Goal: Find specific page/section

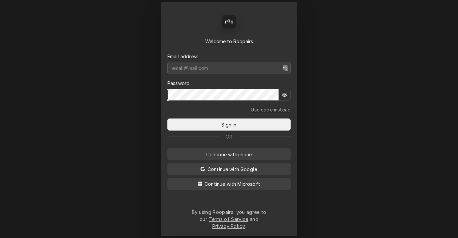
type input "[DOMAIN_NAME][EMAIL_ADDRESS][DOMAIN_NAME]"
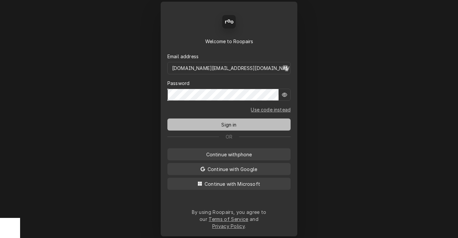
click at [225, 125] on span "Sign in" at bounding box center [229, 124] width 18 height 7
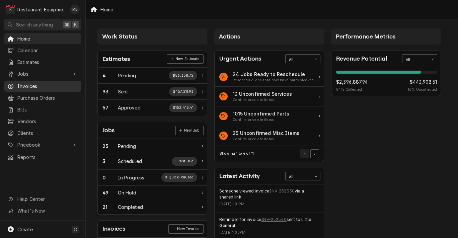
click at [52, 86] on span "Invoices" at bounding box center [47, 86] width 61 height 7
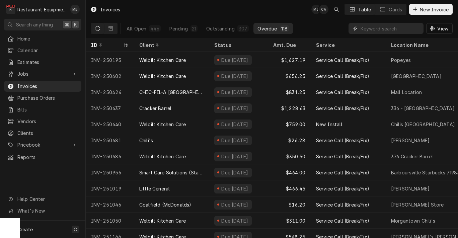
click at [378, 30] on input "Dynamic Content Wrapper" at bounding box center [391, 28] width 60 height 11
paste input "INV-252525"
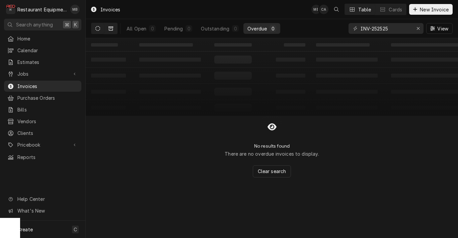
click at [107, 28] on button "Dynamic Content Wrapper" at bounding box center [111, 28] width 13 height 11
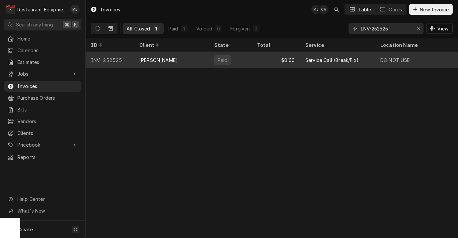
click at [173, 59] on div "Bob Evans" at bounding box center [171, 60] width 75 height 16
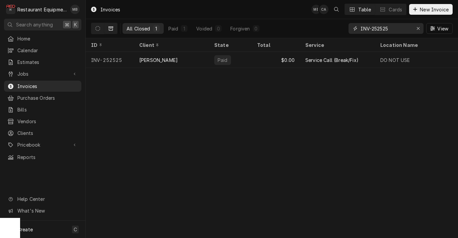
click at [396, 26] on input "INV-252525" at bounding box center [386, 28] width 50 height 11
paste input "4"
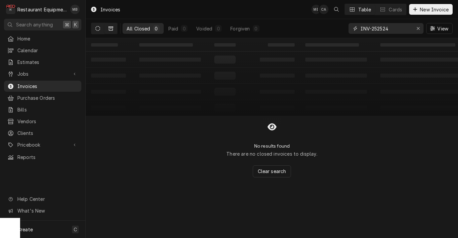
type input "INV-252524"
click at [101, 28] on button "Dynamic Content Wrapper" at bounding box center [97, 28] width 13 height 11
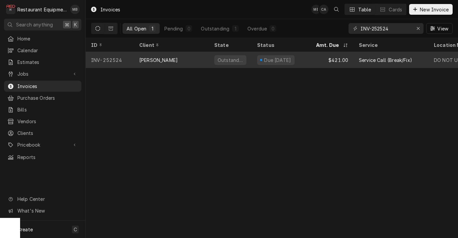
click at [189, 61] on div "[PERSON_NAME]" at bounding box center [171, 60] width 75 height 16
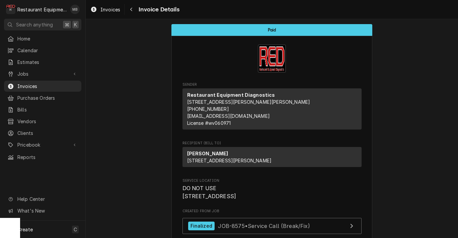
scroll to position [-8, 0]
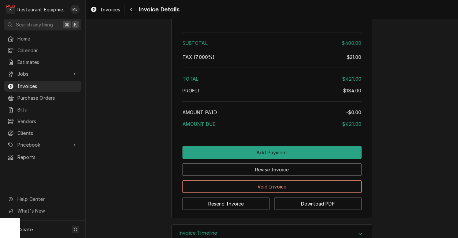
scroll to position [1130, 0]
